Goal: Task Accomplishment & Management: Use online tool/utility

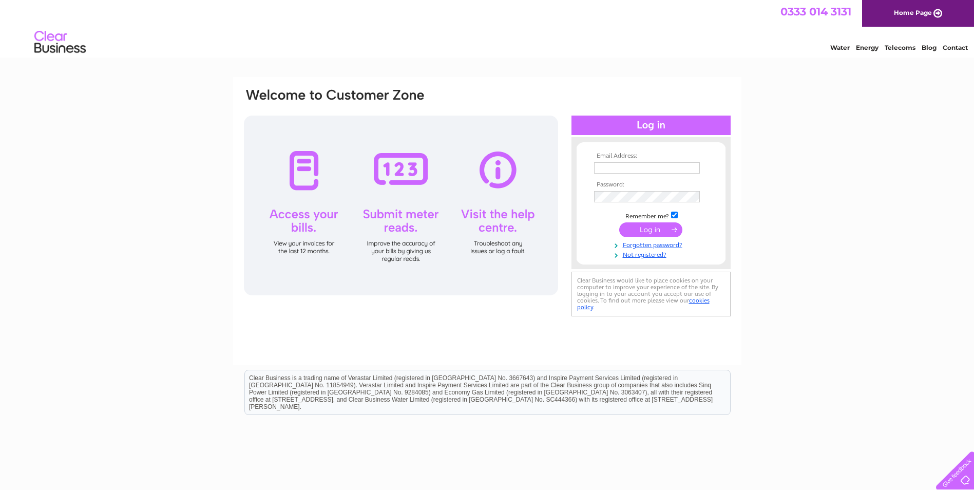
type input "[EMAIL_ADDRESS][DOMAIN_NAME]"
click at [649, 224] on input "submit" at bounding box center [650, 229] width 63 height 14
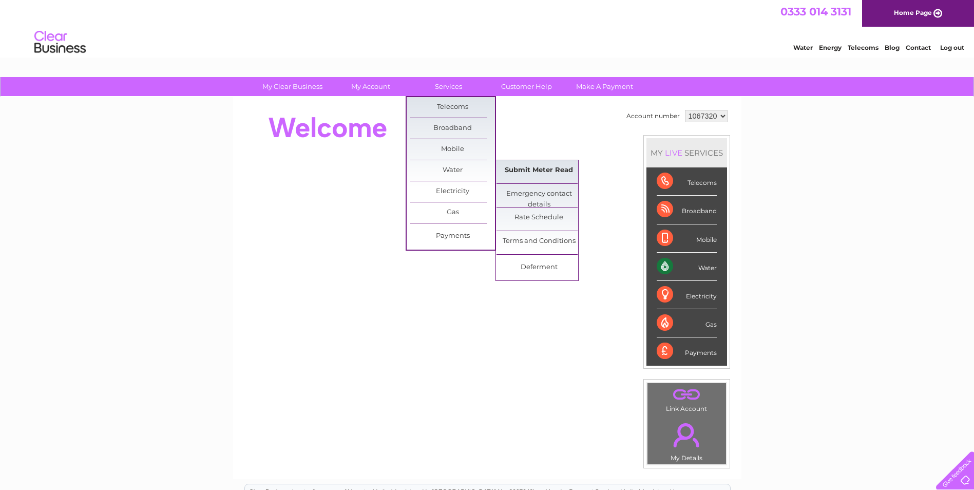
click at [518, 168] on link "Submit Meter Read" at bounding box center [538, 170] width 85 height 21
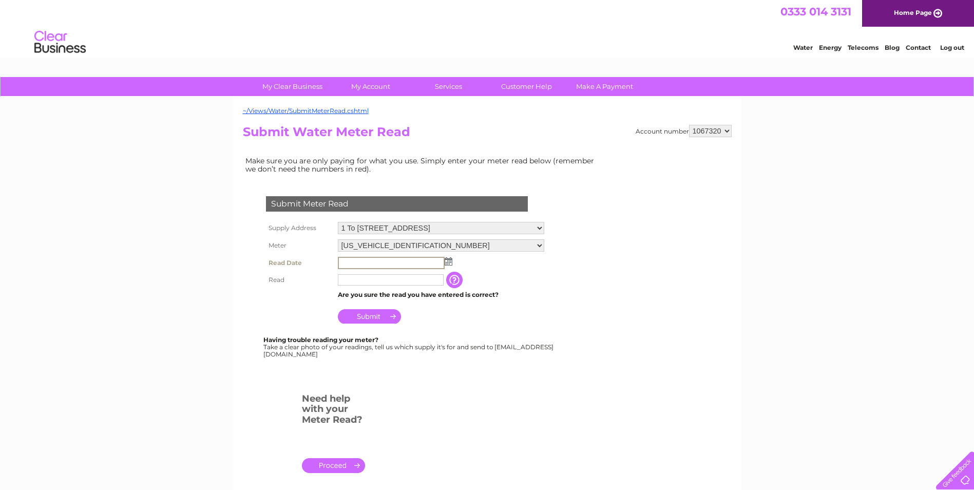
click at [367, 260] on input "text" at bounding box center [391, 263] width 107 height 12
click at [361, 264] on input "text" at bounding box center [391, 263] width 107 height 12
click at [446, 262] on img at bounding box center [448, 261] width 8 height 8
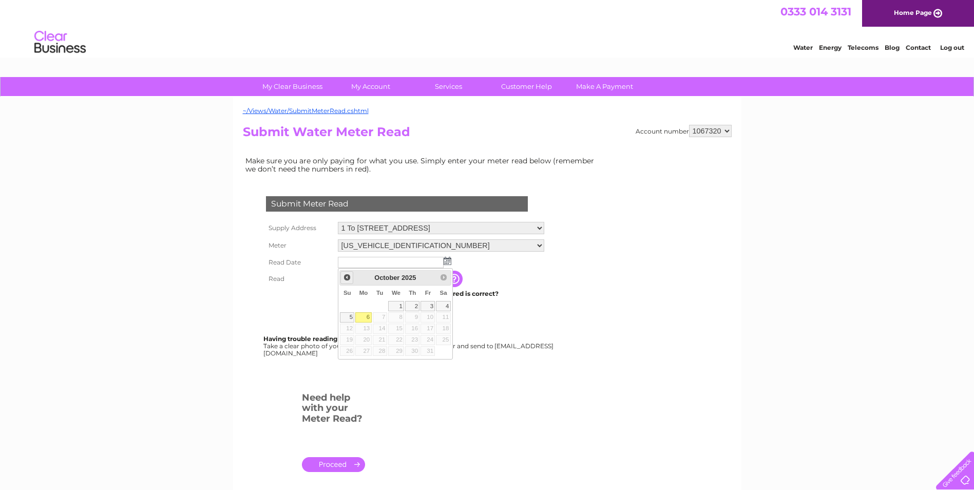
click at [347, 280] on span "Prev" at bounding box center [347, 277] width 8 height 8
click at [366, 350] on link "29" at bounding box center [363, 351] width 16 height 10
type input "2025/09/29"
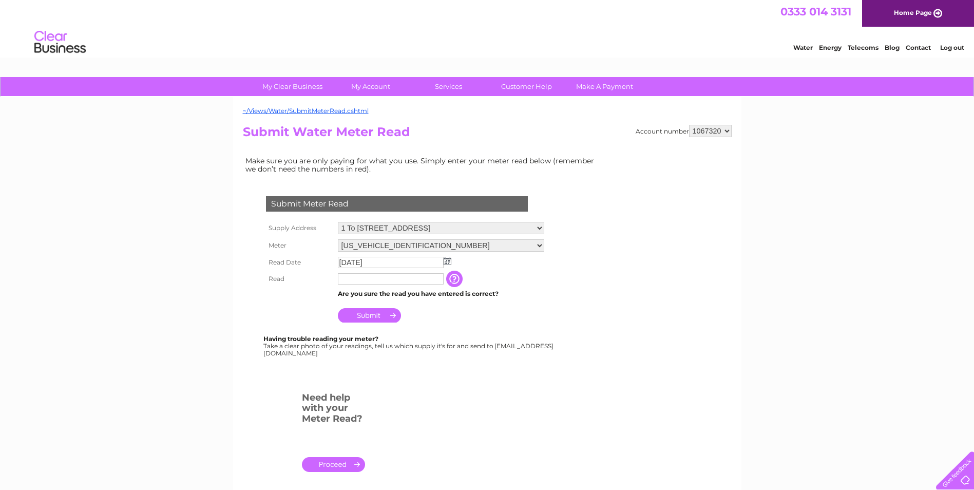
click at [375, 279] on input "text" at bounding box center [391, 278] width 106 height 11
type input "07834"
click at [352, 312] on input "Submit" at bounding box center [369, 316] width 63 height 14
